Goal: Information Seeking & Learning: Check status

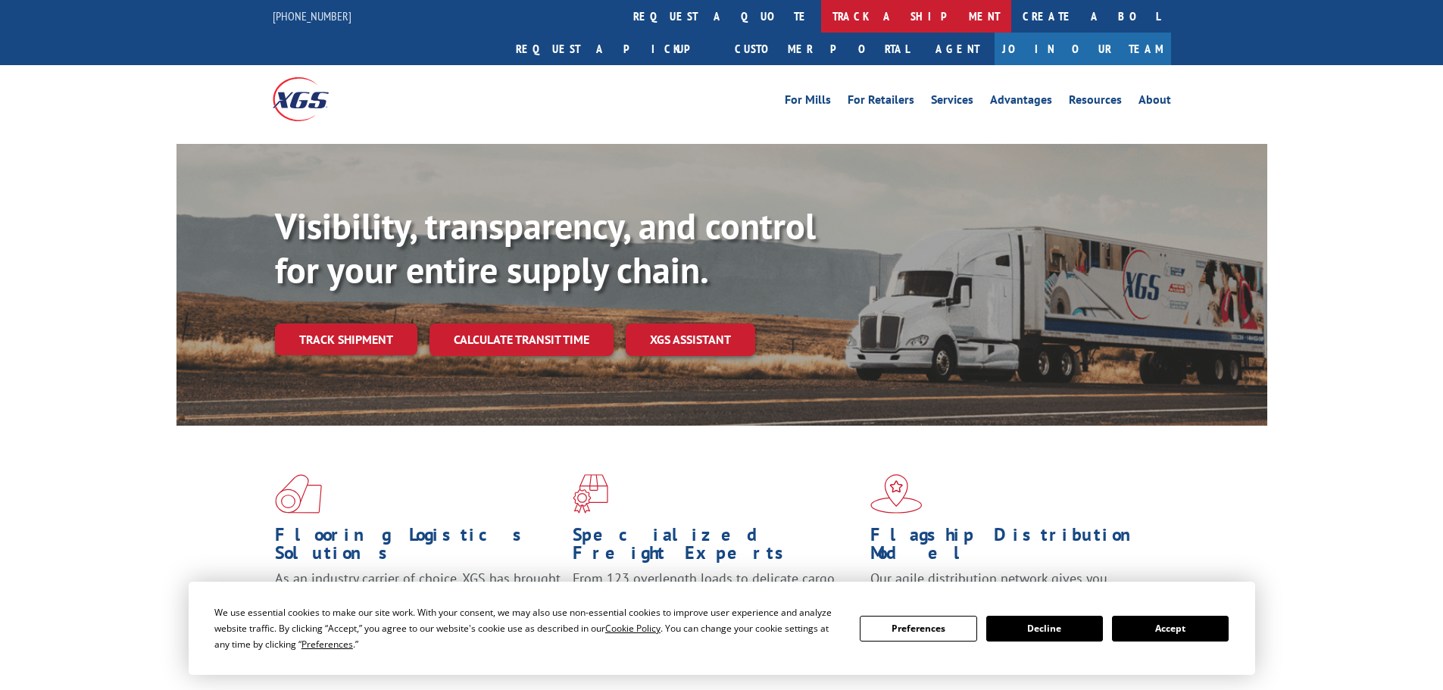
click at [821, 13] on link "track a shipment" at bounding box center [916, 16] width 190 height 33
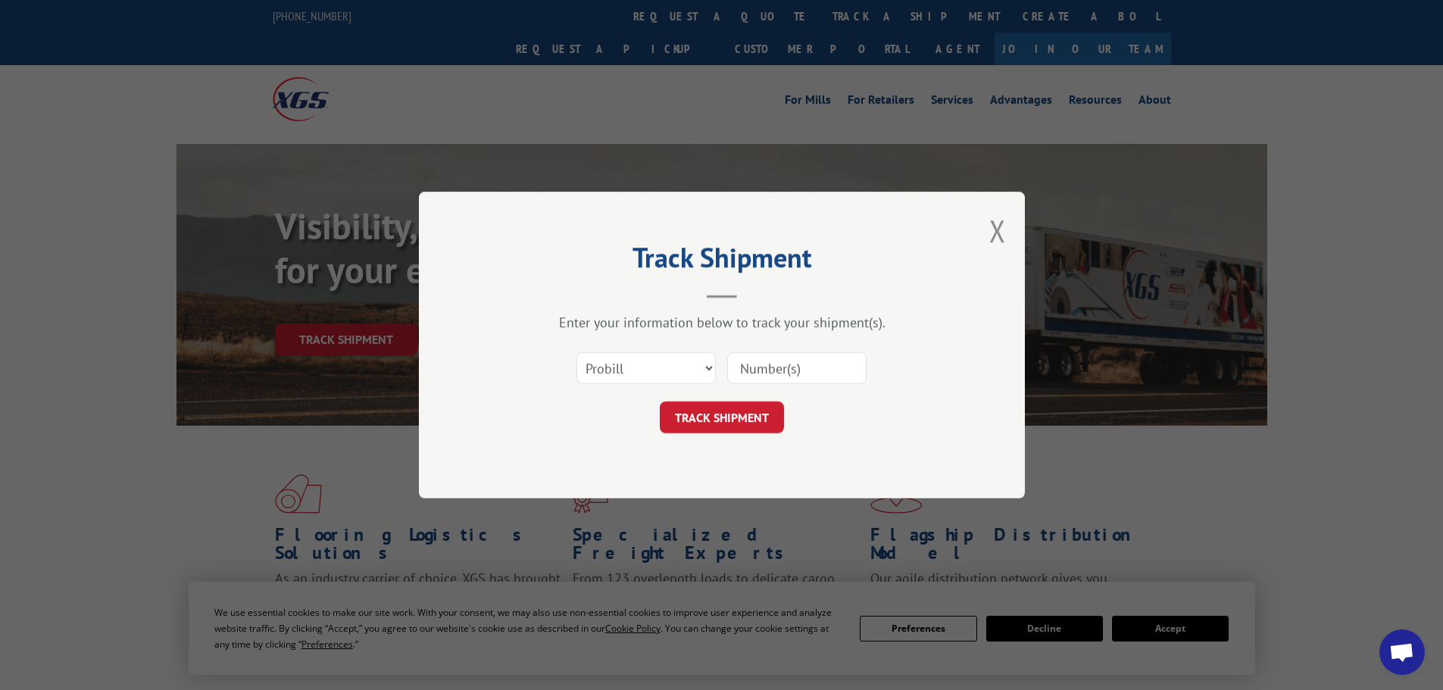
click at [753, 364] on input at bounding box center [796, 368] width 139 height 32
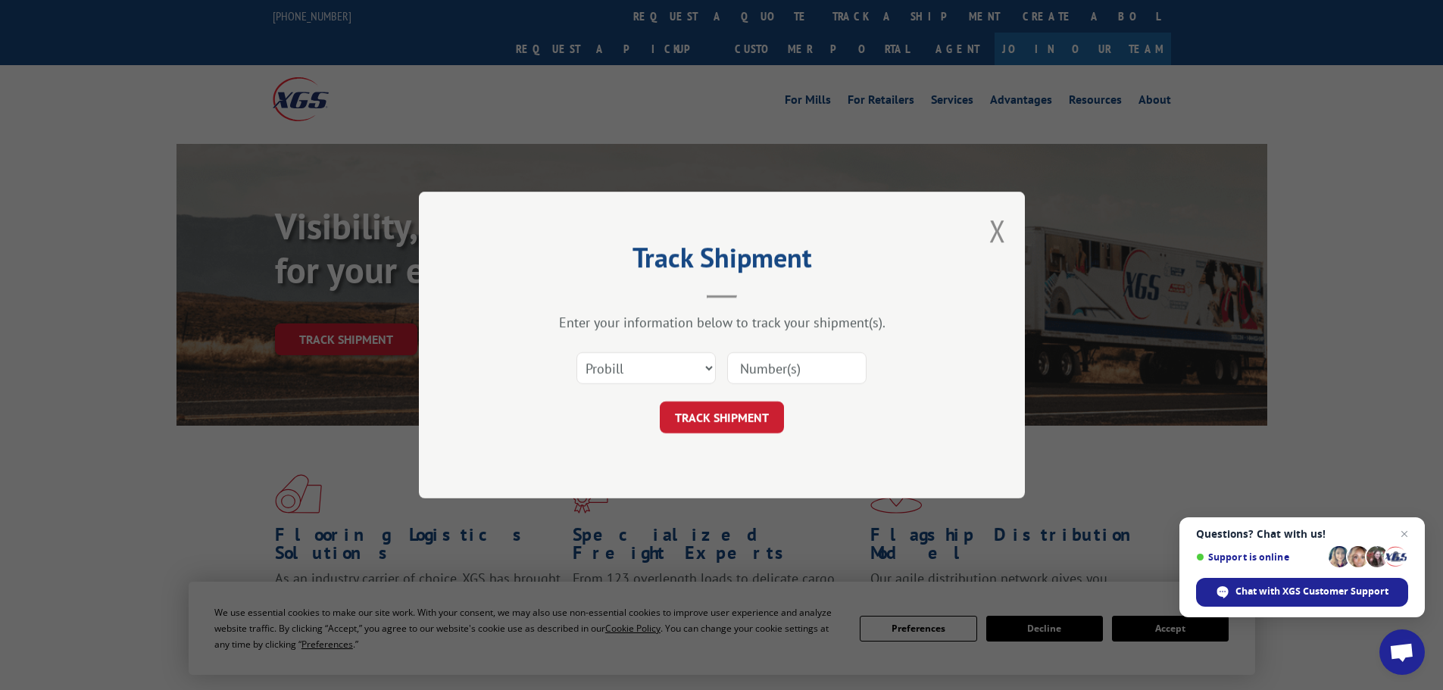
paste input "17232107"
type input "17232107"
click at [737, 404] on button "TRACK SHIPMENT" at bounding box center [722, 417] width 124 height 32
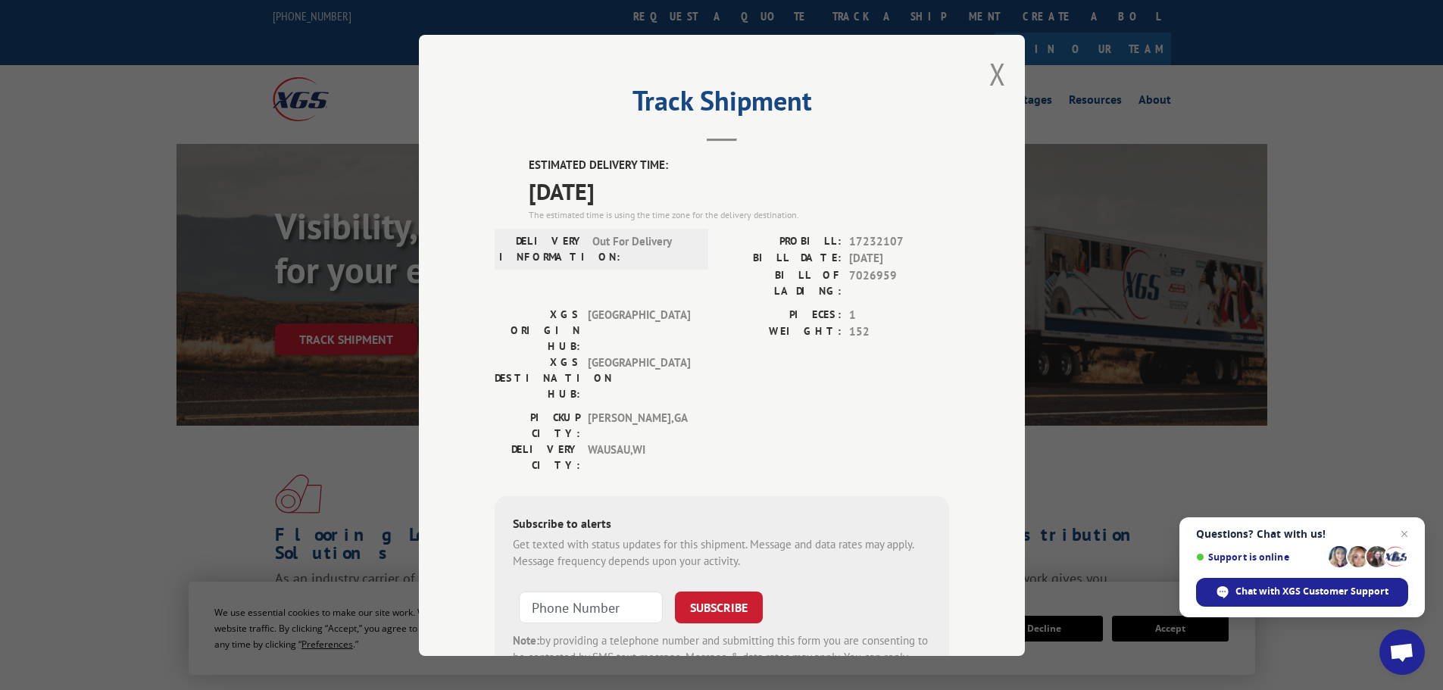
click at [1000, 81] on div "Track Shipment ESTIMATED DELIVERY TIME: [DATE] The estimated time is using the …" at bounding box center [722, 345] width 606 height 621
click at [989, 74] on button "Close modal" at bounding box center [997, 74] width 17 height 40
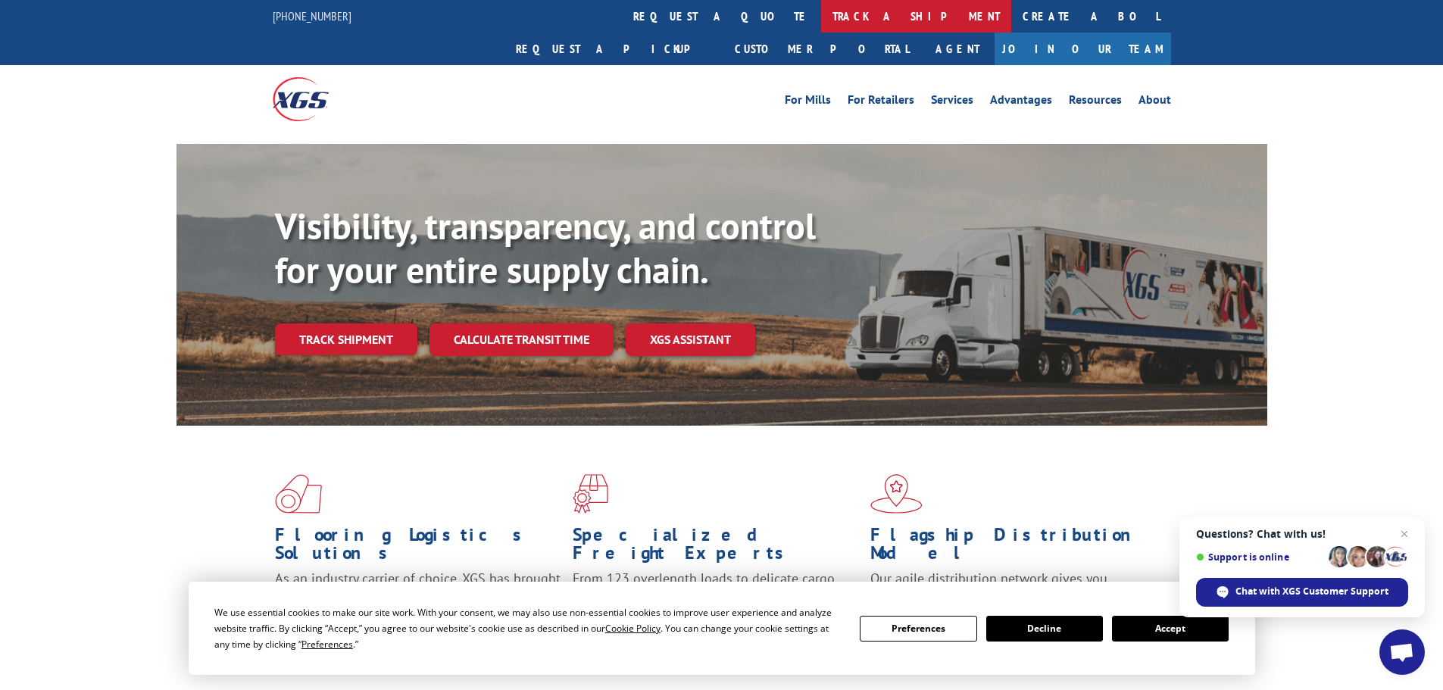
click at [821, 11] on link "track a shipment" at bounding box center [916, 16] width 190 height 33
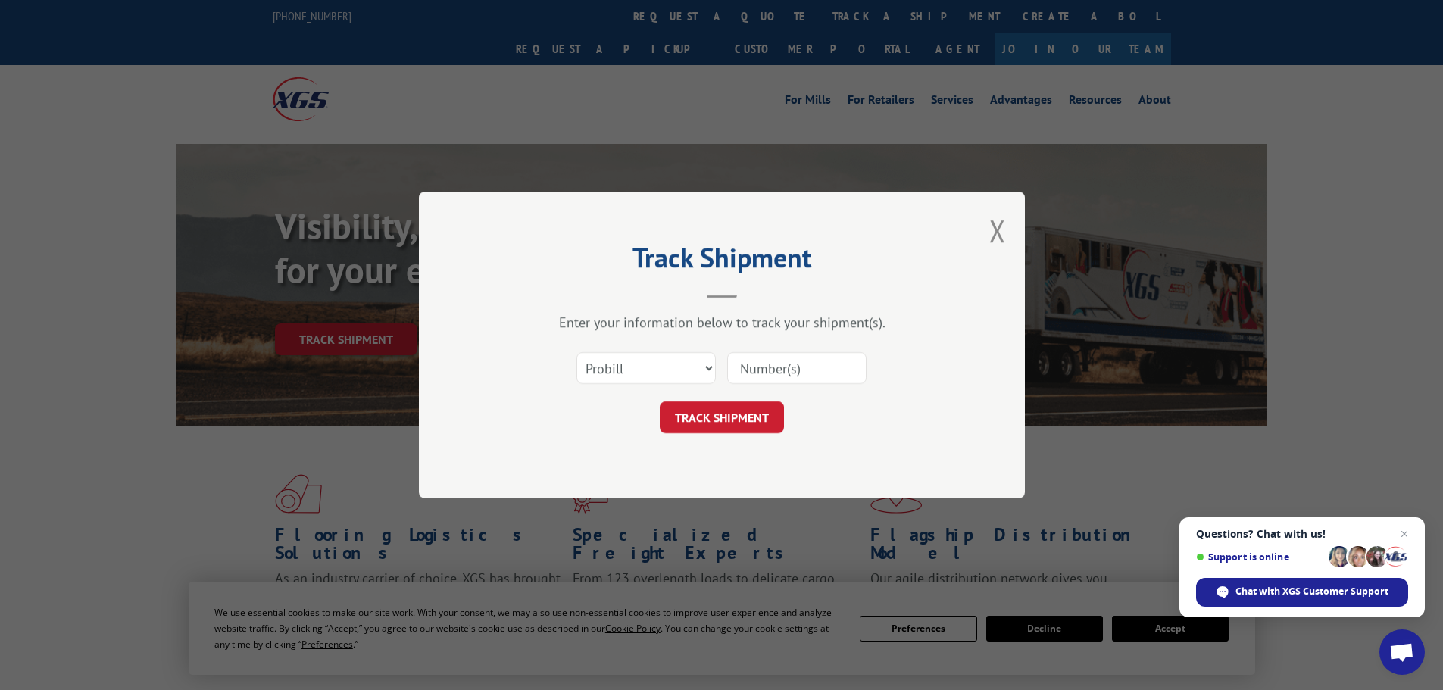
click at [761, 370] on input at bounding box center [796, 368] width 139 height 32
paste input "17231961"
type input "17231961"
click at [722, 423] on button "TRACK SHIPMENT" at bounding box center [722, 417] width 124 height 32
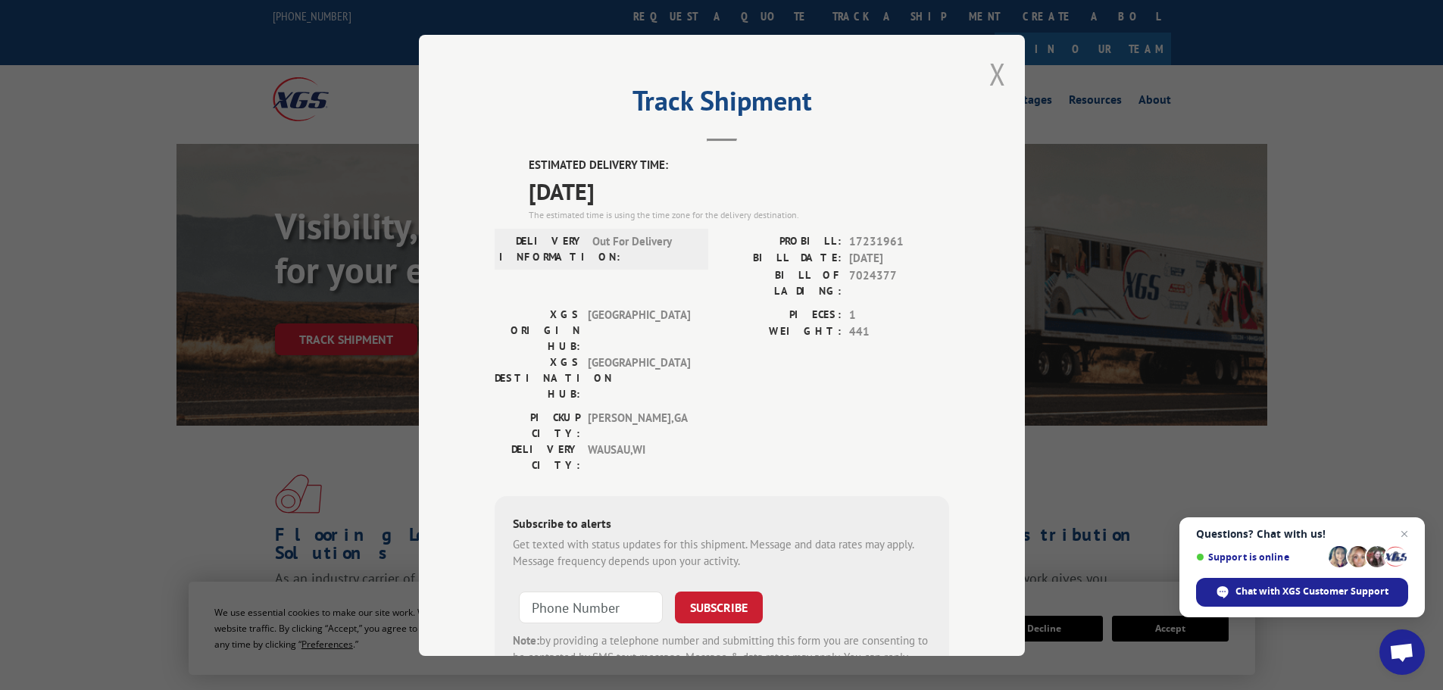
click at [989, 76] on button "Close modal" at bounding box center [997, 74] width 17 height 40
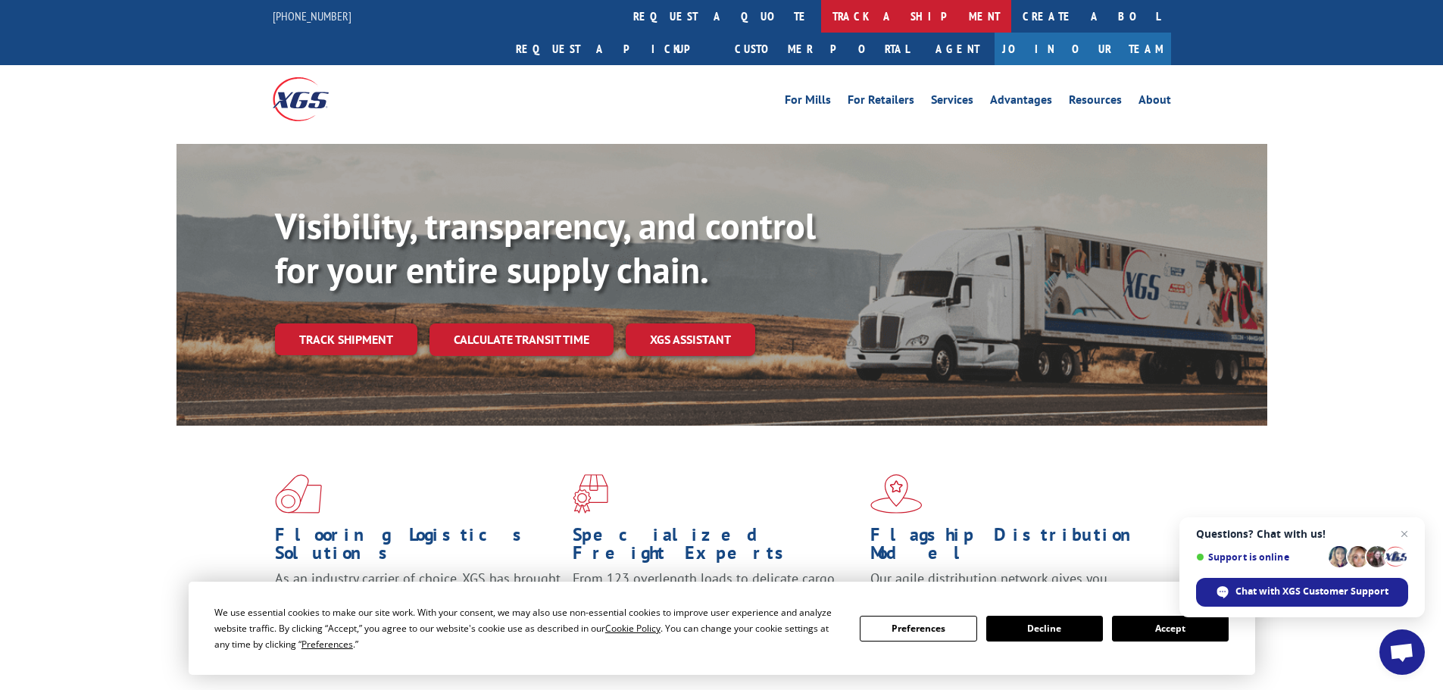
click at [821, 23] on link "track a shipment" at bounding box center [916, 16] width 190 height 33
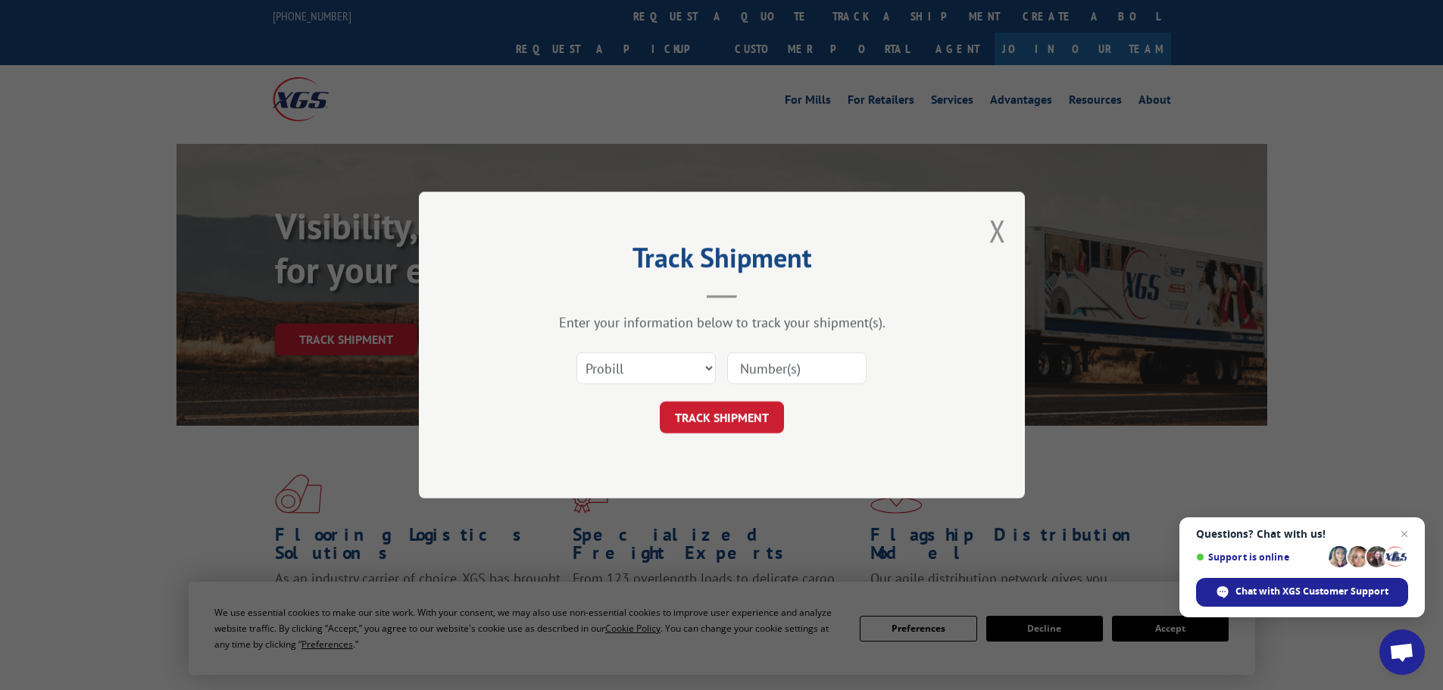
click at [785, 371] on input at bounding box center [796, 368] width 139 height 32
paste input "17476083"
type input "17476083"
click at [748, 420] on button "TRACK SHIPMENT" at bounding box center [722, 417] width 124 height 32
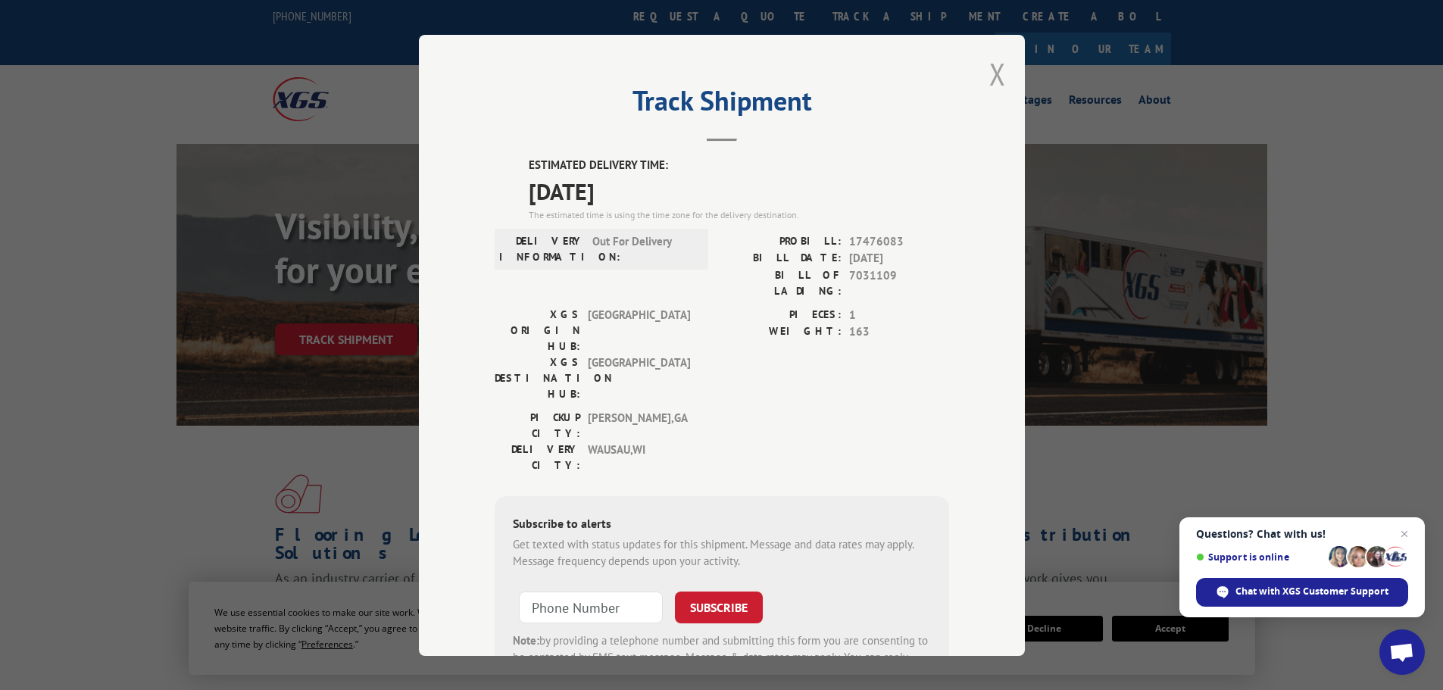
click at [994, 74] on button "Close modal" at bounding box center [997, 74] width 17 height 40
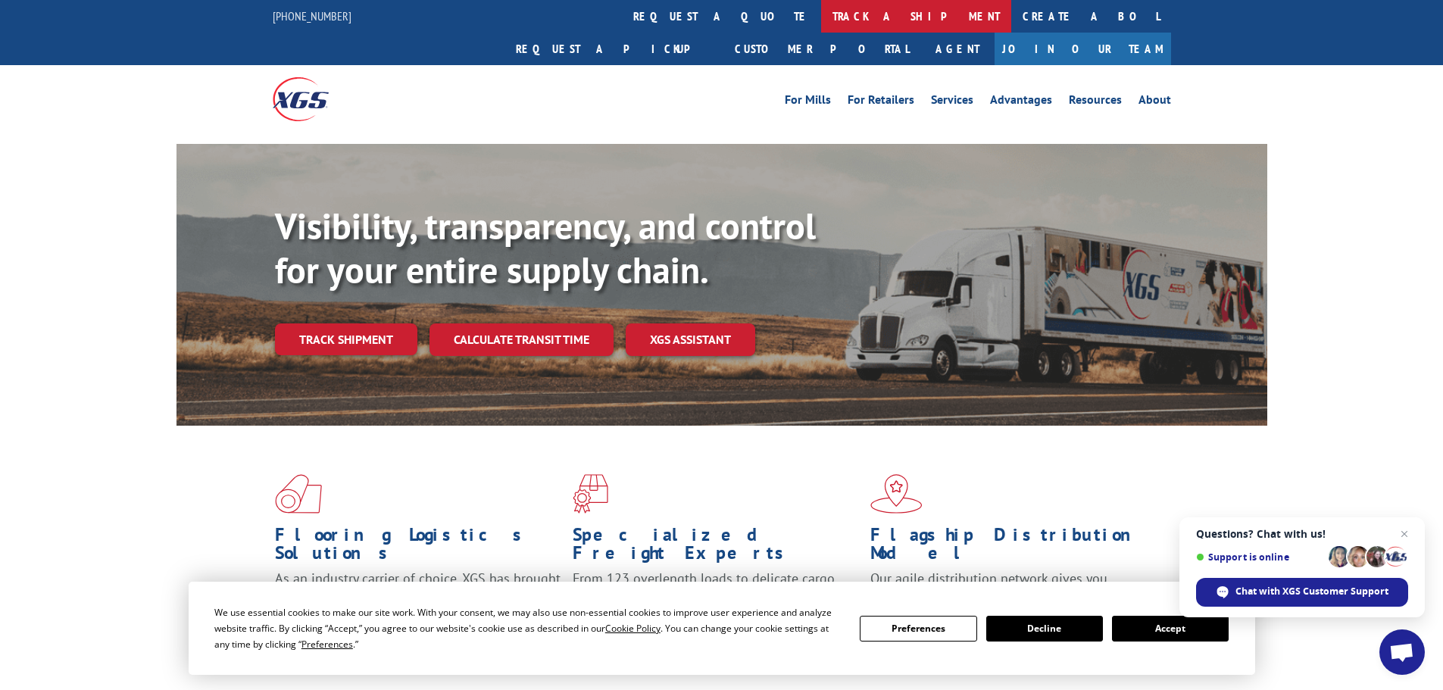
click at [821, 6] on link "track a shipment" at bounding box center [916, 16] width 190 height 33
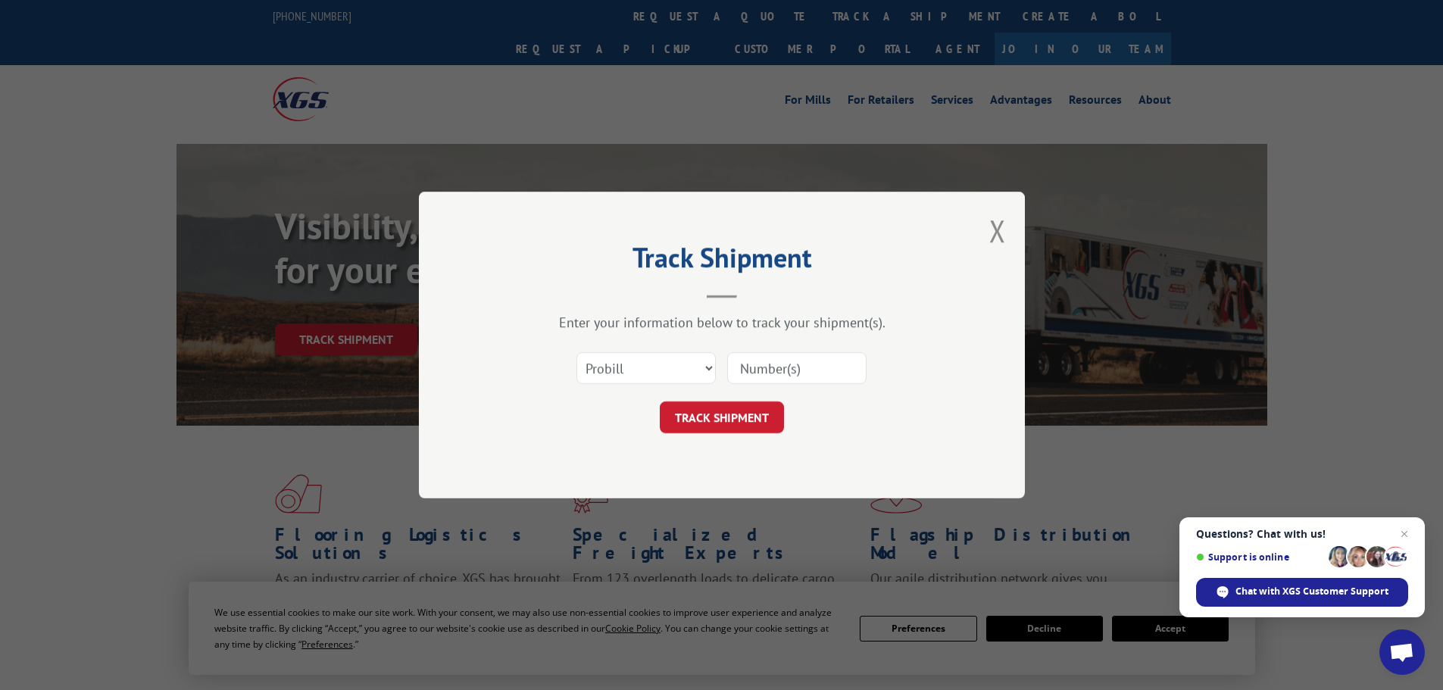
click at [756, 366] on input at bounding box center [796, 368] width 139 height 32
paste input "17475853"
type input "17475853"
click at [738, 422] on button "TRACK SHIPMENT" at bounding box center [722, 417] width 124 height 32
